Goal: Find specific page/section: Find specific page/section

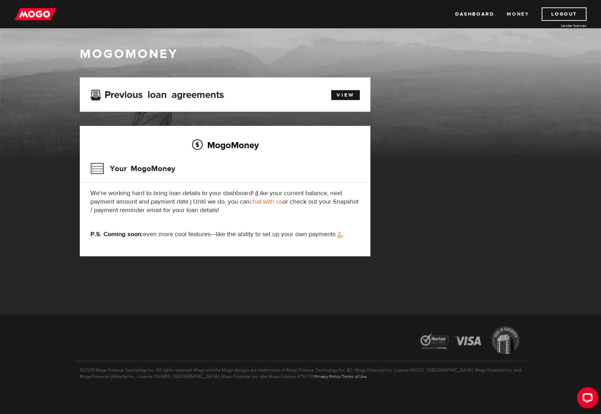
click at [516, 14] on link "Money" at bounding box center [518, 13] width 22 height 13
click at [471, 8] on link "Dashboard" at bounding box center [474, 13] width 39 height 13
click at [481, 16] on link "Dashboard" at bounding box center [474, 13] width 39 height 13
